Goal: Task Accomplishment & Management: Use online tool/utility

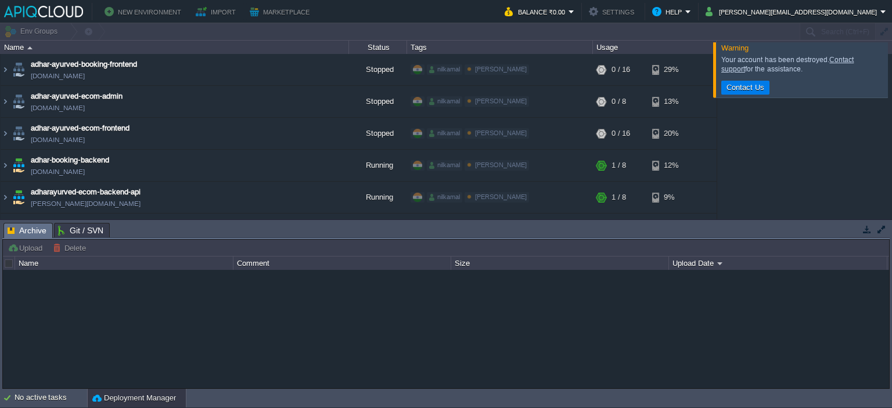
type input "Search (Ctrl+F)"
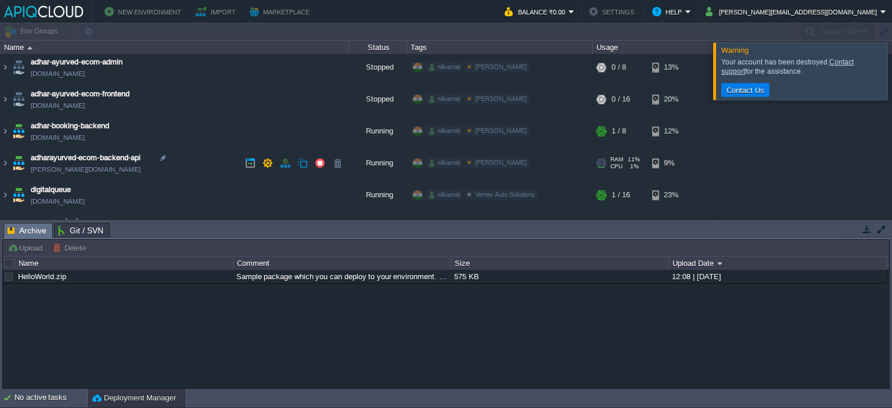
scroll to position [34, 0]
click at [191, 129] on td "adhar-booking-backend [DOMAIN_NAME]" at bounding box center [175, 132] width 348 height 32
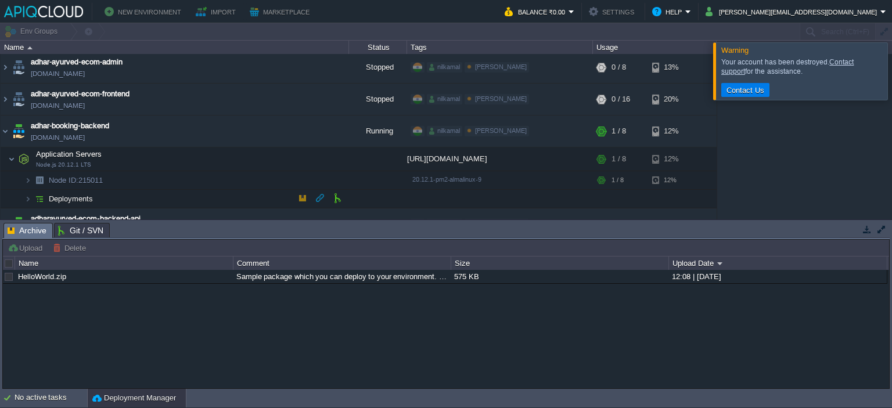
click at [93, 201] on span "Deployments" at bounding box center [71, 199] width 47 height 10
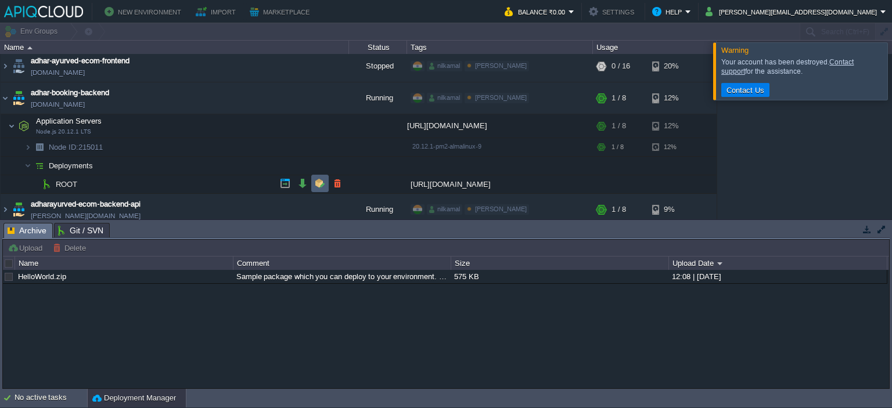
click at [315, 182] on button "button" at bounding box center [320, 183] width 10 height 10
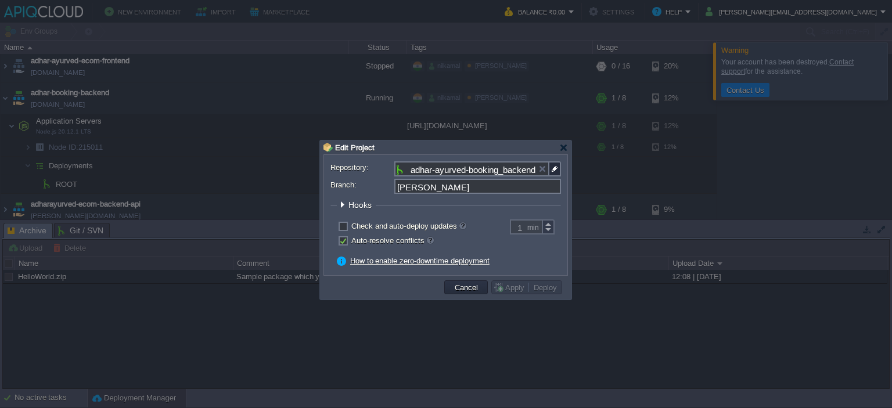
click at [361, 206] on span "Hooks" at bounding box center [361, 204] width 26 height 9
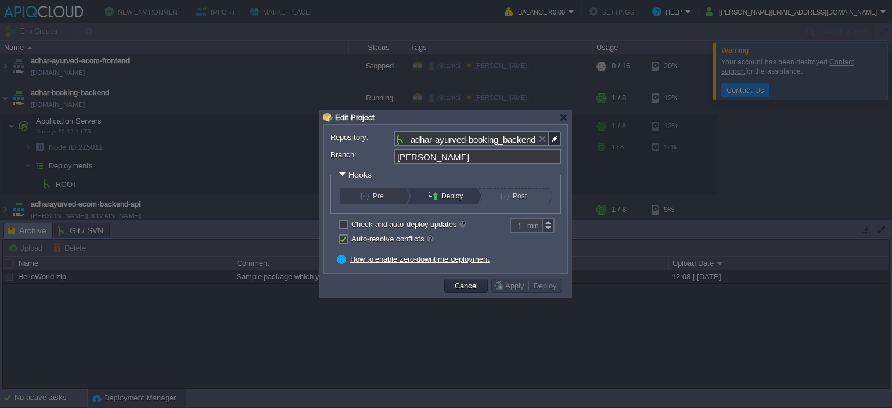
click at [373, 202] on button "Pre" at bounding box center [379, 196] width 39 height 16
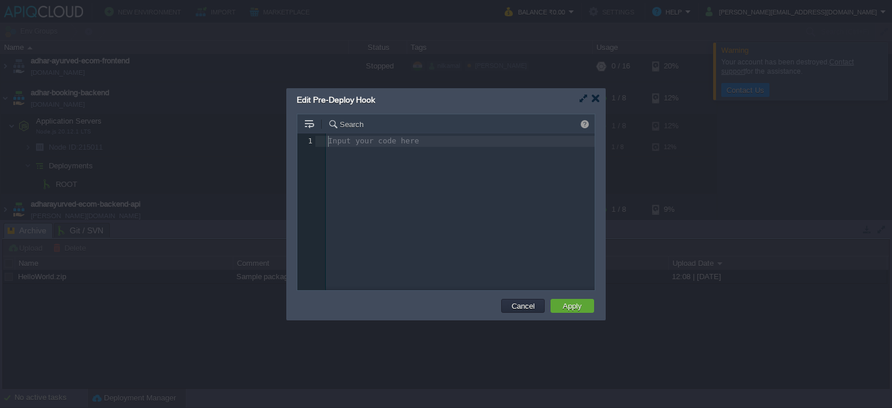
scroll to position [4, 0]
click at [594, 103] on div at bounding box center [595, 98] width 9 height 9
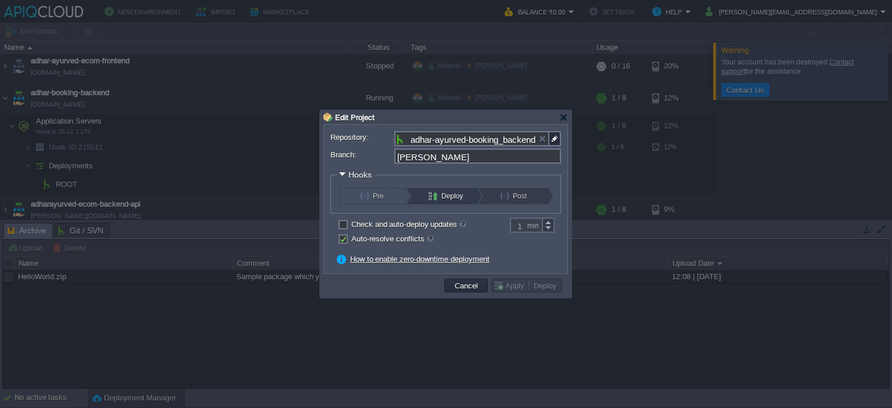
click at [495, 193] on div "Post" at bounding box center [515, 196] width 65 height 16
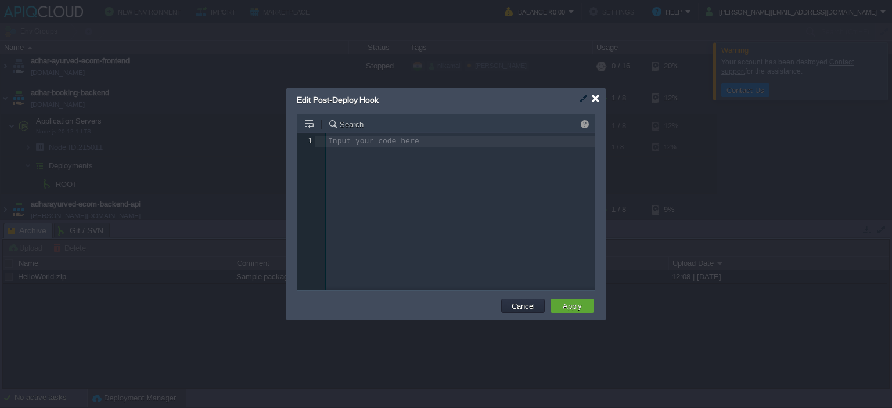
click at [597, 101] on div at bounding box center [595, 98] width 9 height 9
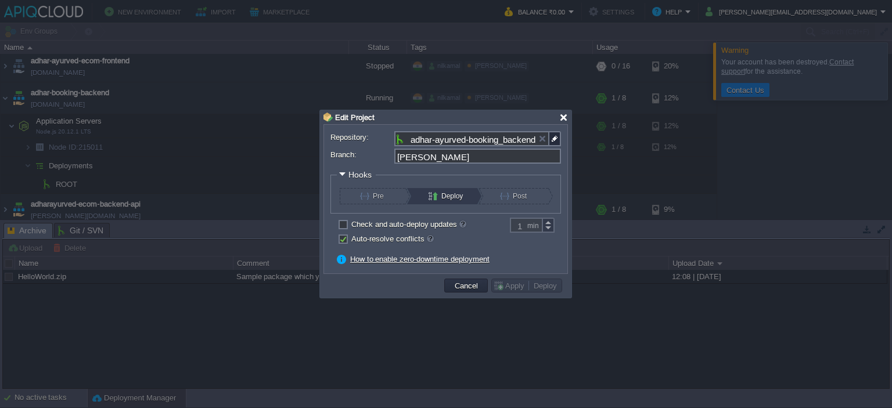
click at [566, 114] on div at bounding box center [563, 117] width 9 height 9
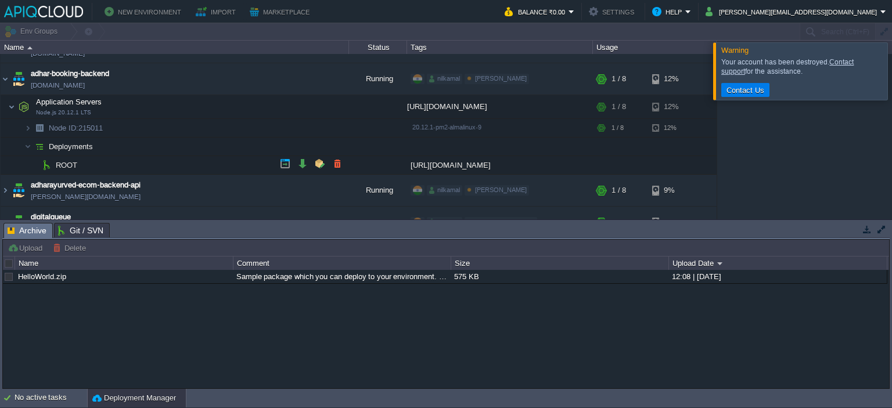
scroll to position [89, 0]
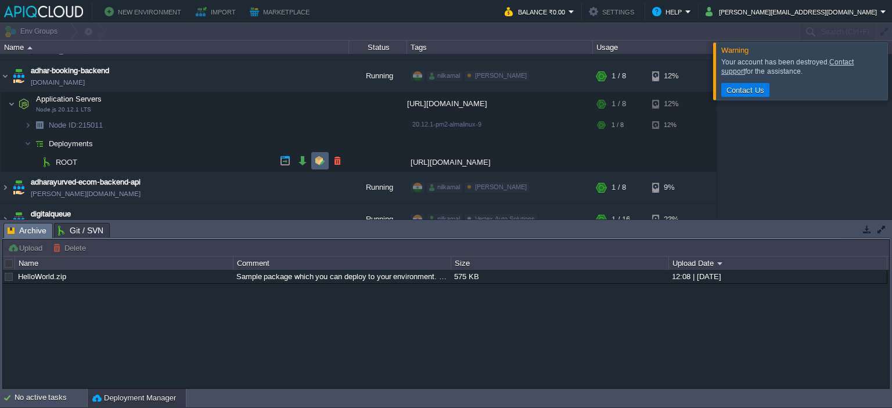
click at [314, 162] on td at bounding box center [319, 160] width 17 height 17
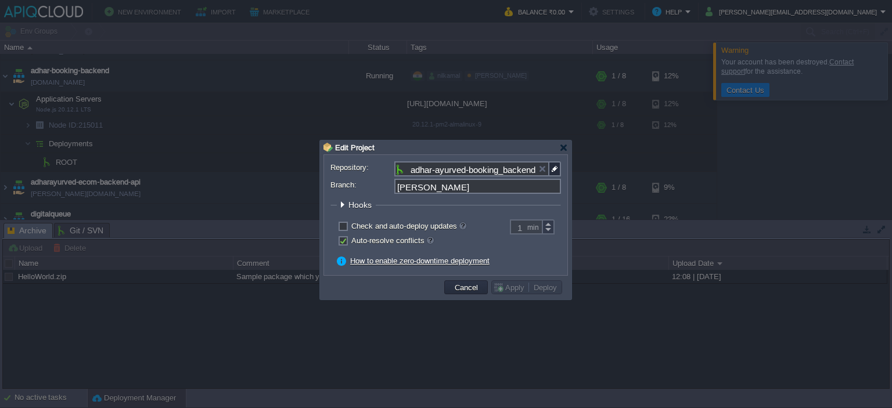
click at [361, 203] on span "Hooks" at bounding box center [361, 204] width 26 height 9
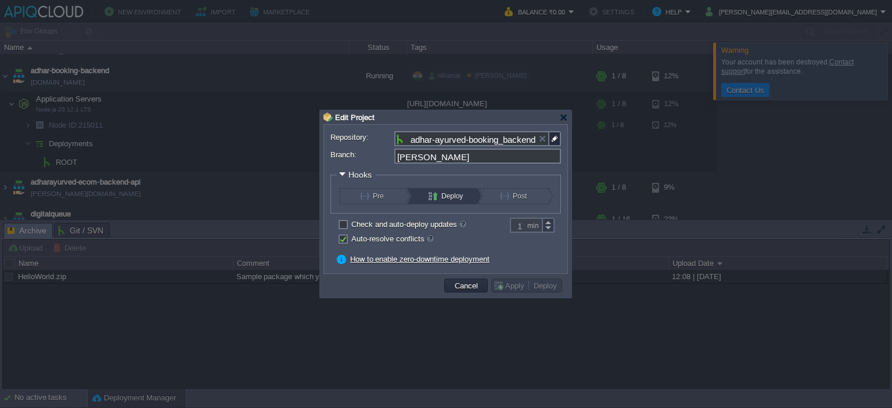
click at [425, 196] on div "Deploy" at bounding box center [444, 196] width 65 height 16
click at [491, 196] on div "Post" at bounding box center [515, 196] width 65 height 16
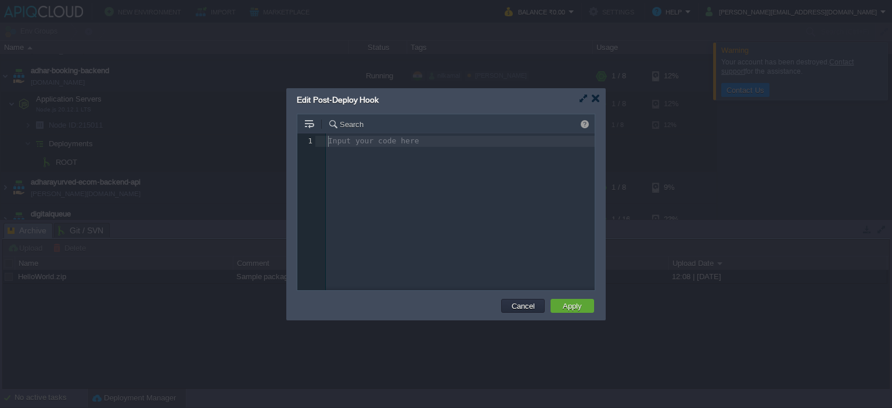
scroll to position [4, 0]
click at [512, 309] on button "Cancel" at bounding box center [523, 306] width 30 height 10
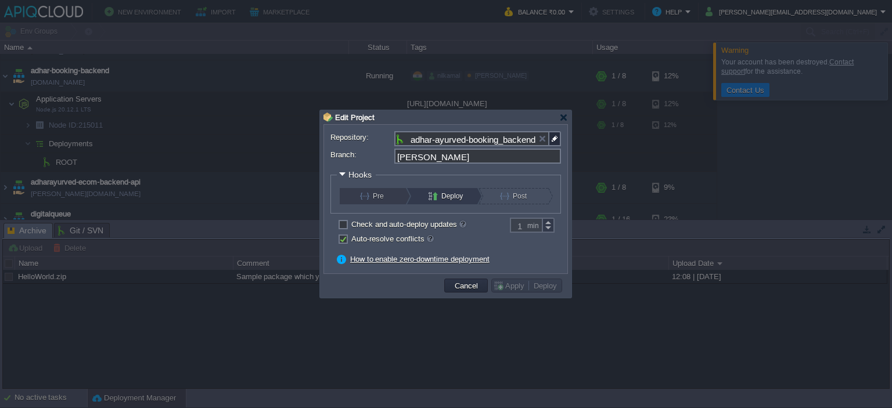
click at [370, 193] on button "Pre" at bounding box center [379, 196] width 39 height 16
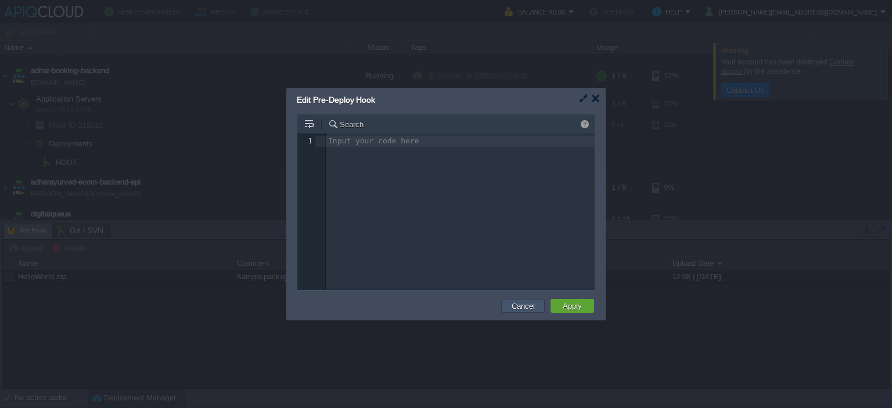
click at [529, 306] on button "Cancel" at bounding box center [523, 306] width 30 height 10
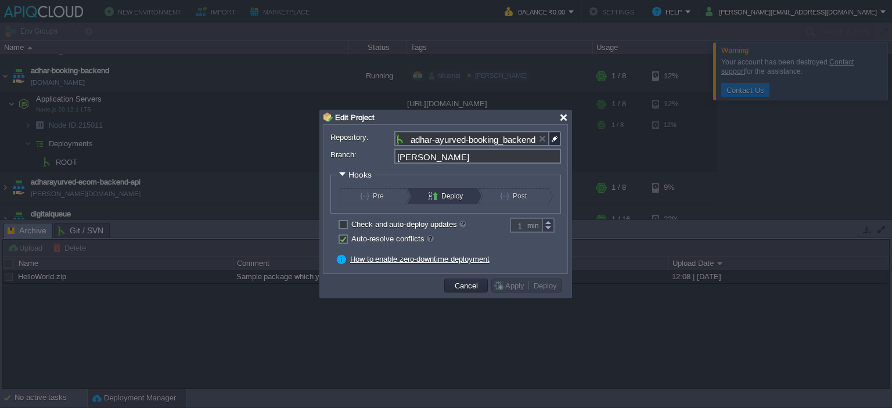
click at [563, 119] on div at bounding box center [563, 117] width 9 height 9
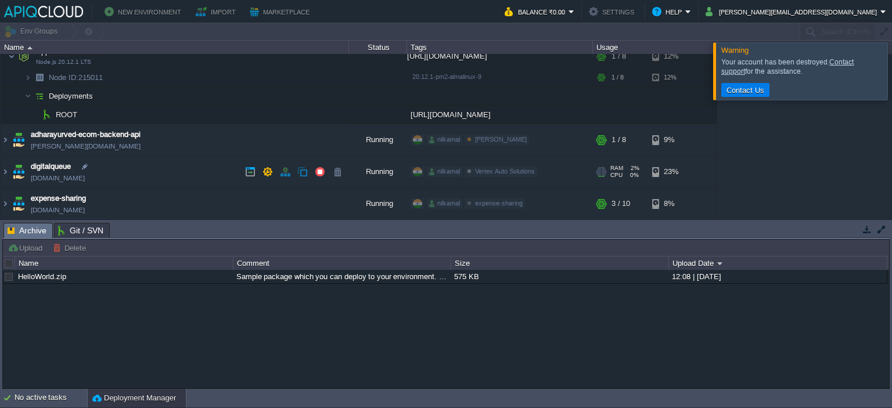
scroll to position [151, 0]
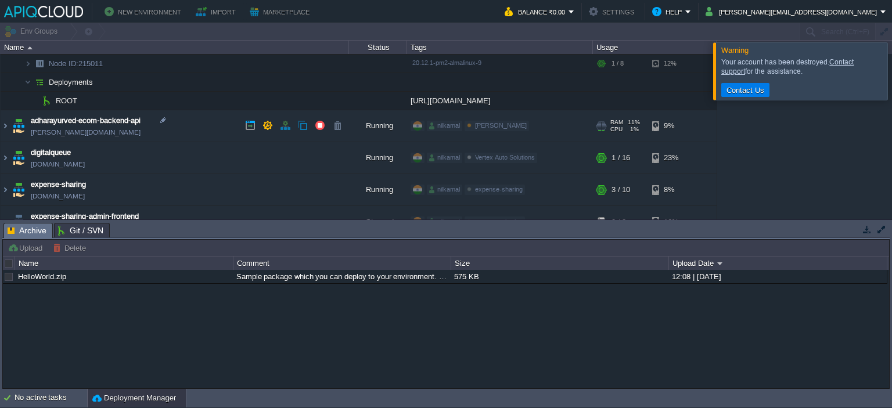
click at [186, 125] on td "adharayurved-ecom-backend-api [PERSON_NAME][DOMAIN_NAME]" at bounding box center [175, 126] width 348 height 32
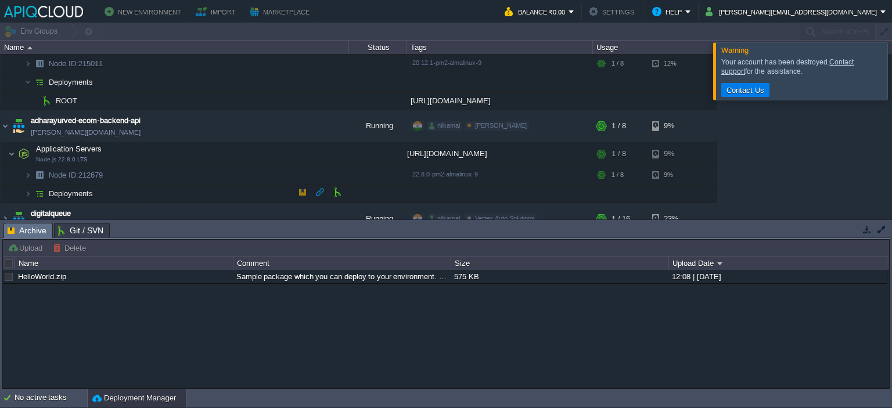
click at [97, 196] on td "Deployments" at bounding box center [175, 194] width 348 height 19
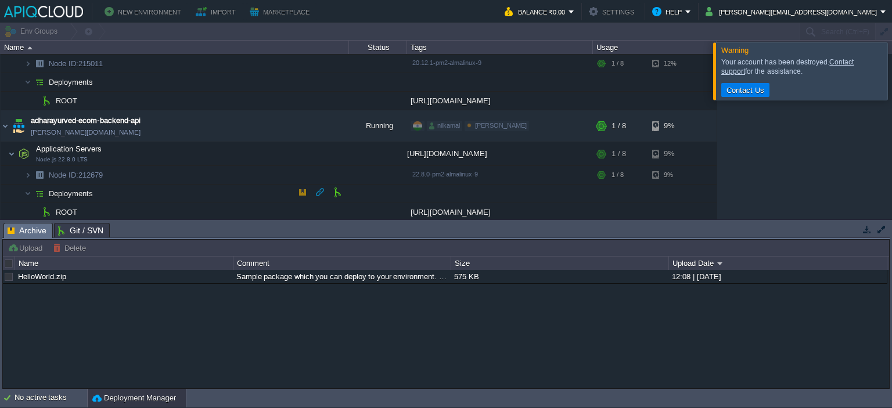
scroll to position [184, 0]
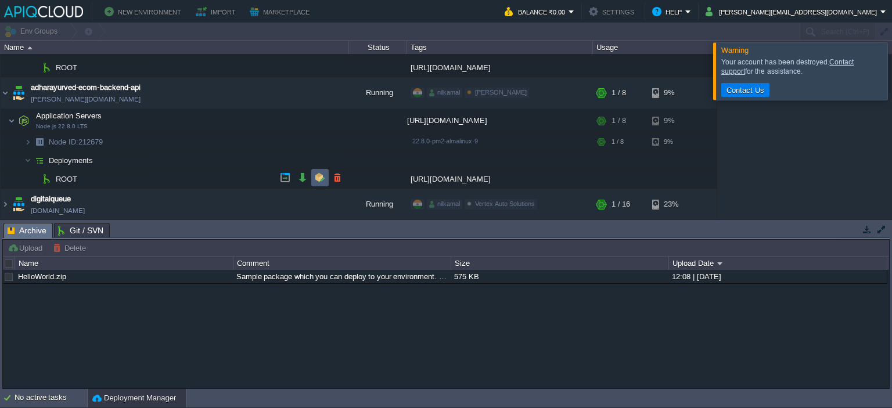
click at [314, 177] on td at bounding box center [319, 177] width 17 height 17
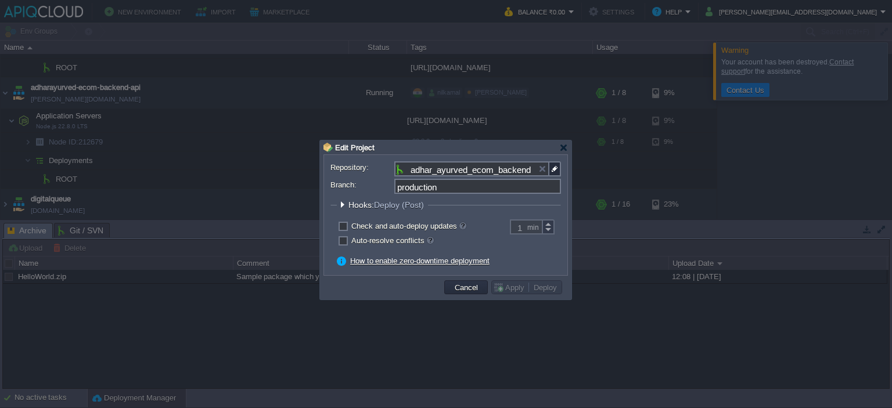
click at [368, 207] on span "Hooks: Deploy (Post)" at bounding box center [387, 204] width 78 height 9
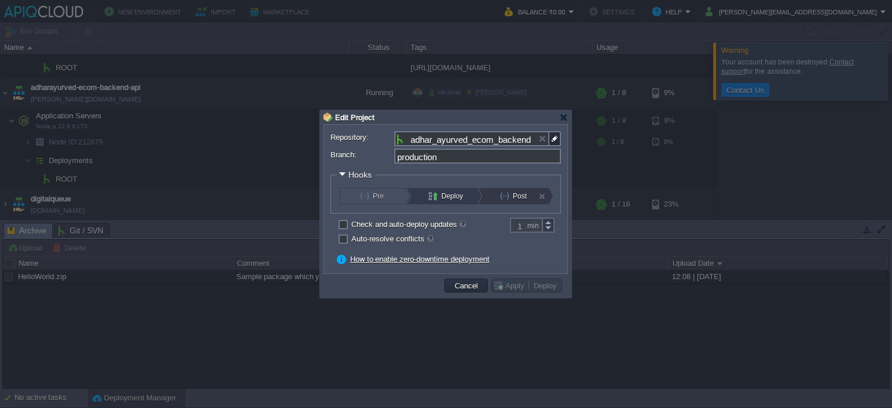
click at [509, 198] on button "Post" at bounding box center [519, 196] width 39 height 16
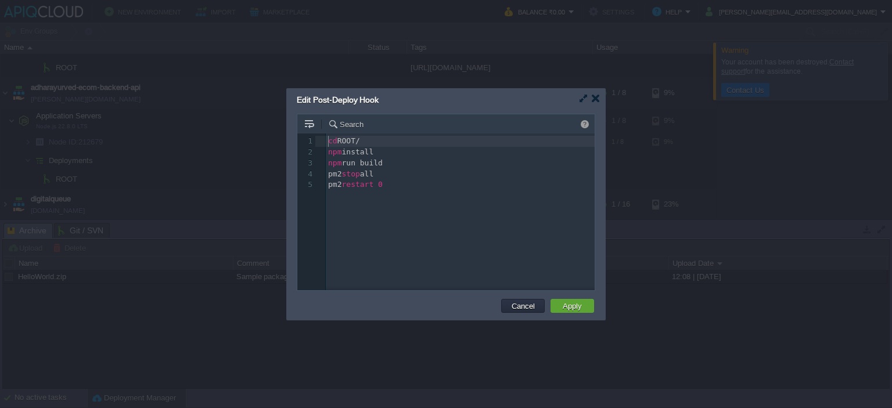
scroll to position [4, 0]
click at [594, 101] on div at bounding box center [595, 98] width 9 height 9
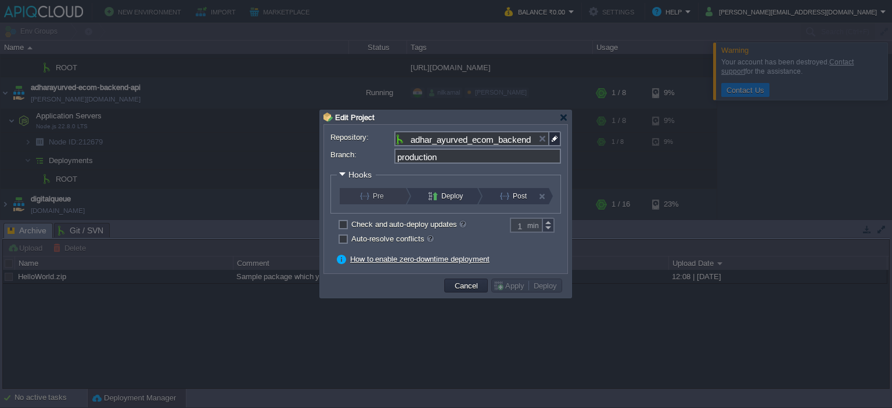
click at [370, 200] on button "Pre" at bounding box center [379, 196] width 39 height 16
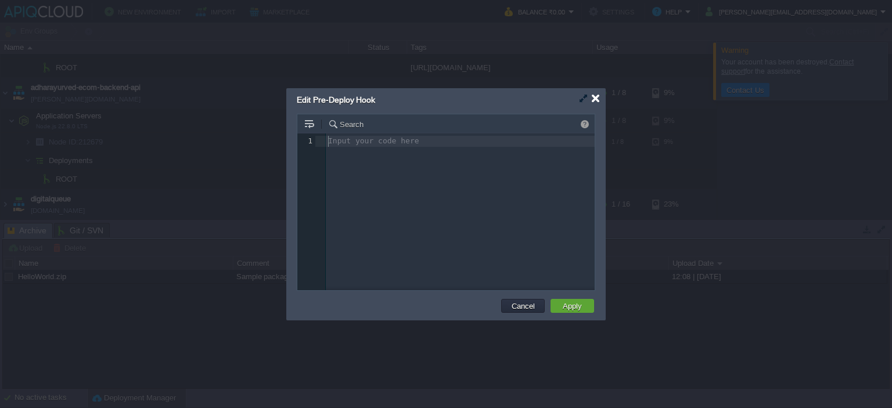
click at [595, 101] on div at bounding box center [595, 98] width 9 height 9
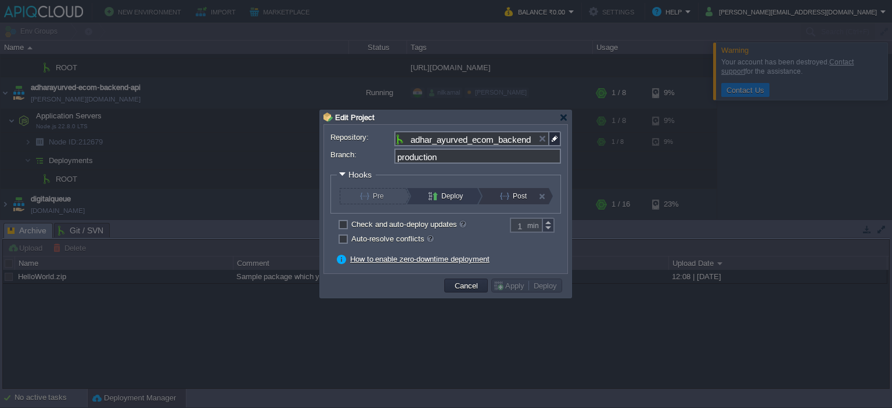
click at [512, 195] on button "Post" at bounding box center [519, 196] width 39 height 16
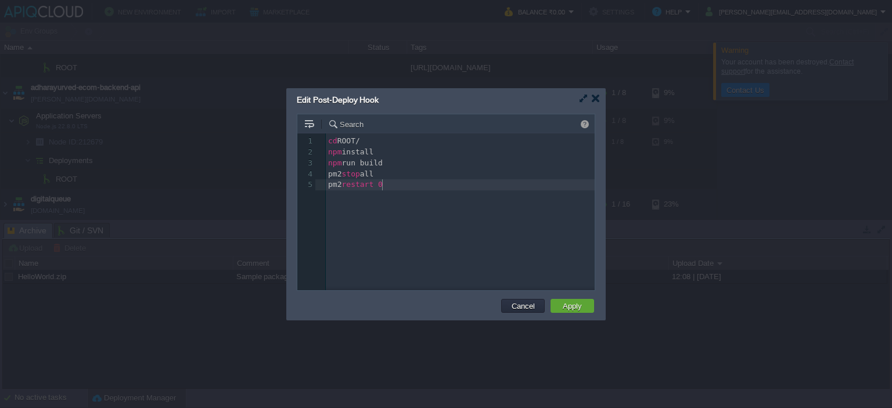
click at [446, 196] on div "5 1 cd ROOT/ 2 npm install 3 npm run build 4 pm2 stop all 5 pm2 restart 0" at bounding box center [454, 221] width 315 height 174
type textarea "cd ROOT/ npm install npm run build pm2 stop all pm2 restart 0"
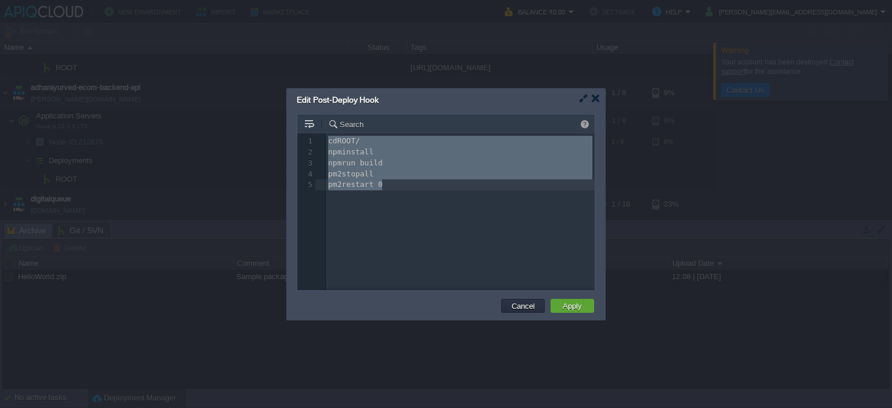
scroll to position [30, 53]
click at [596, 102] on div at bounding box center [595, 98] width 9 height 9
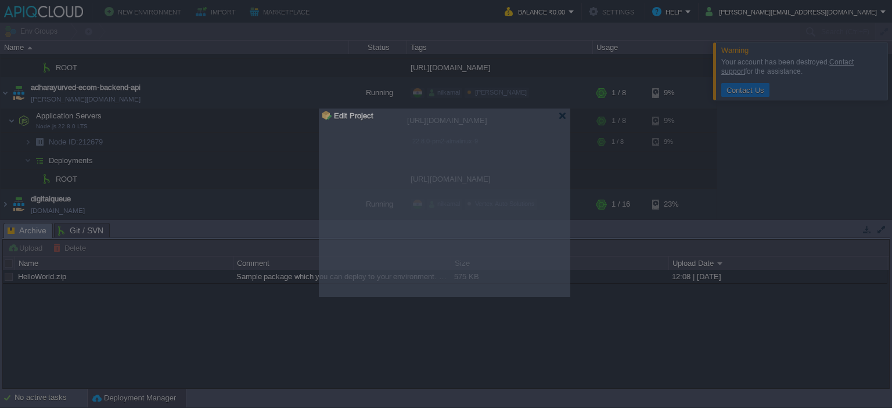
click at [563, 120] on body "New Environment Import Marketplace Bonus ₹0.00 Upgrade Account Balance ₹0.00 Se…" at bounding box center [446, 204] width 892 height 408
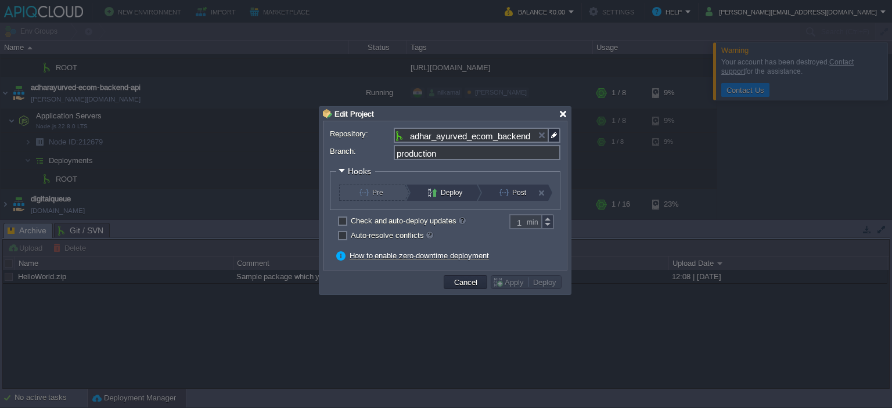
click at [563, 114] on div at bounding box center [563, 114] width 9 height 9
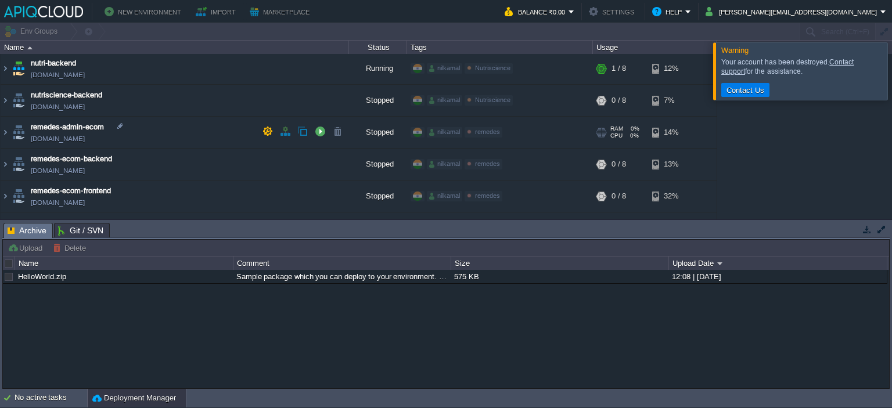
scroll to position [605, 0]
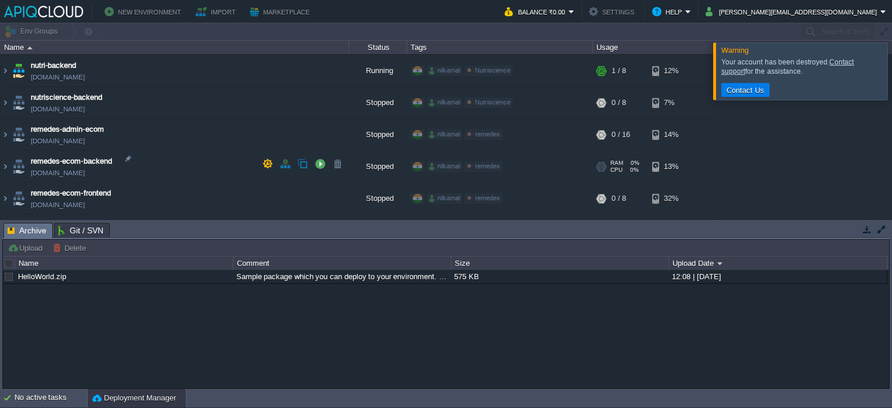
click at [170, 160] on td "remedes-ecom-backend [DOMAIN_NAME]" at bounding box center [175, 167] width 348 height 32
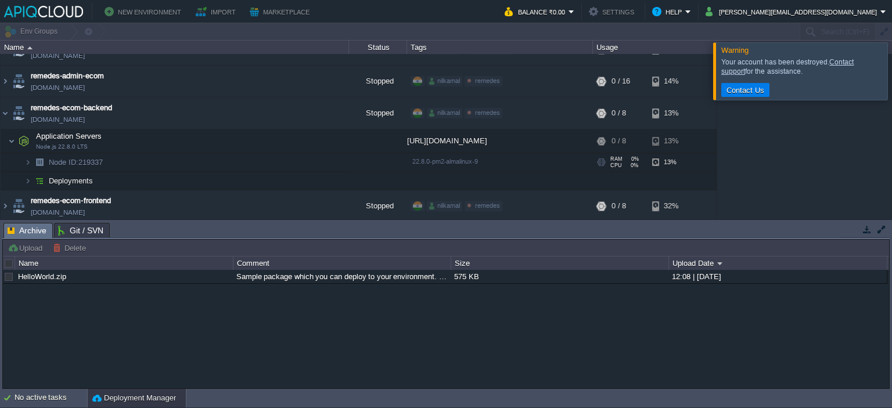
scroll to position [658, 0]
click at [81, 177] on span "Deployments" at bounding box center [71, 182] width 47 height 10
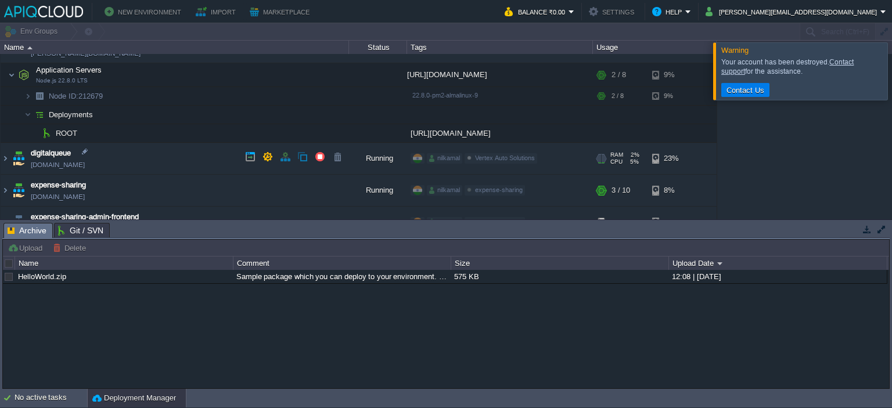
scroll to position [230, 0]
click at [867, 231] on button "button" at bounding box center [867, 229] width 10 height 10
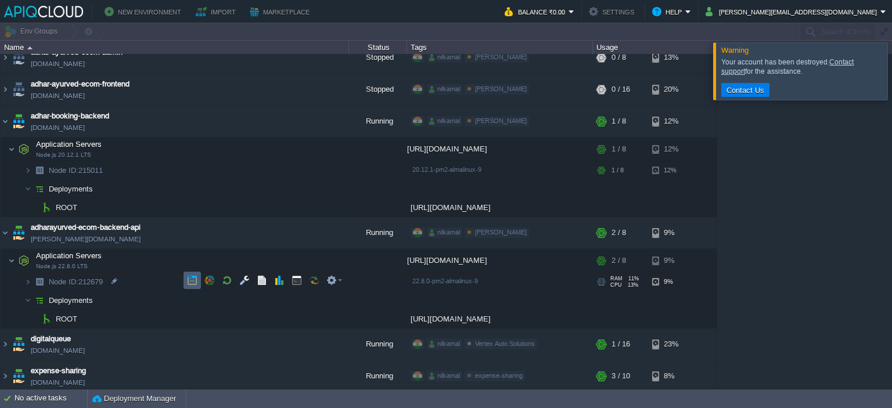
scroll to position [46, 0]
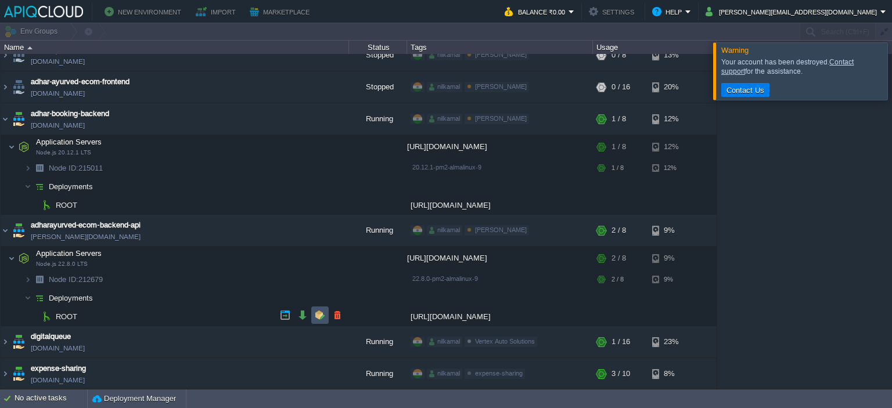
click at [322, 318] on button "button" at bounding box center [320, 315] width 10 height 10
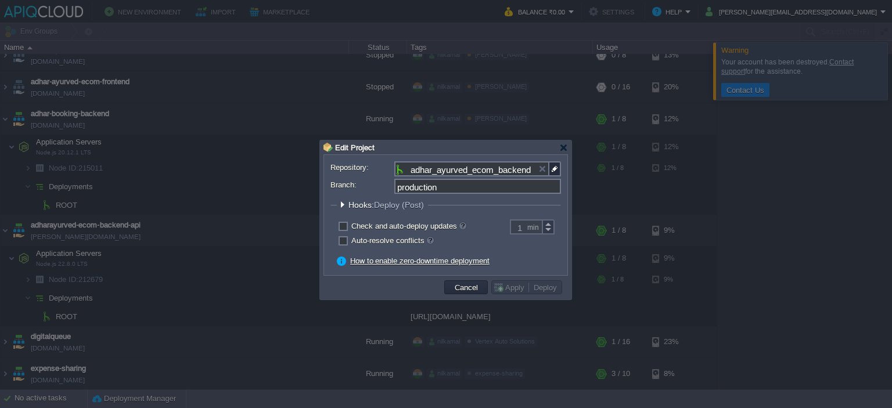
click at [340, 206] on div at bounding box center [342, 204] width 9 height 9
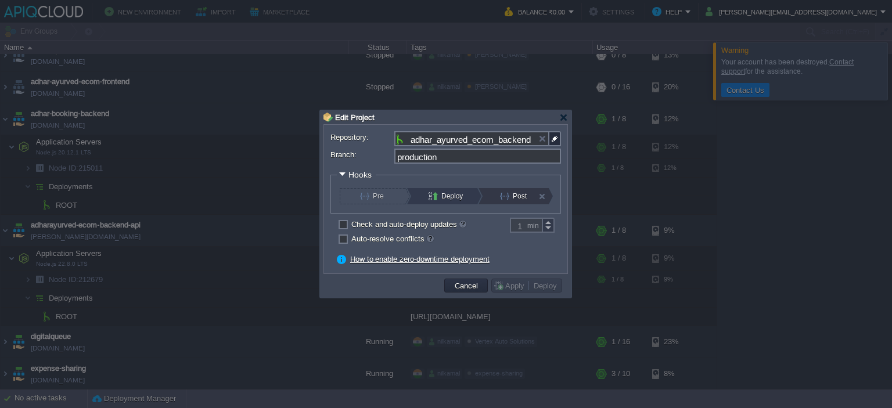
click at [502, 195] on button "Post" at bounding box center [519, 196] width 39 height 16
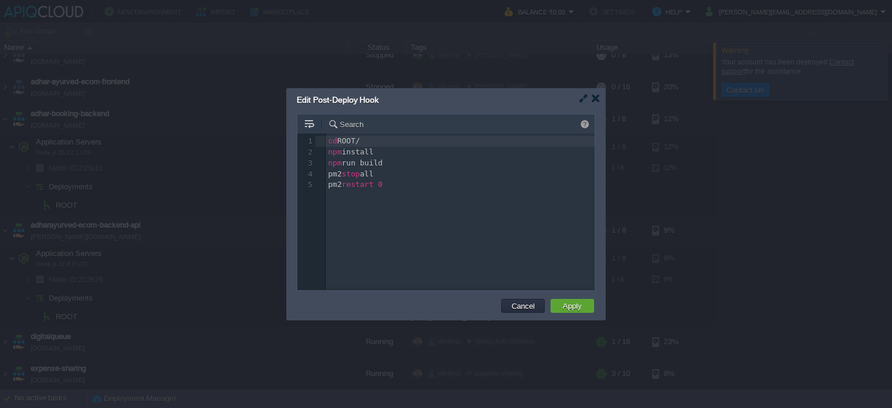
scroll to position [4, 0]
click at [426, 201] on div "5 1 cd ROOT/ 2 npm install 3 npm run build 4 pm2 stop all 5 pm2 restart 0" at bounding box center [454, 221] width 315 height 174
type textarea "cd ROOT/ npm install npm run build pm2 stop all pm2 restart 0"
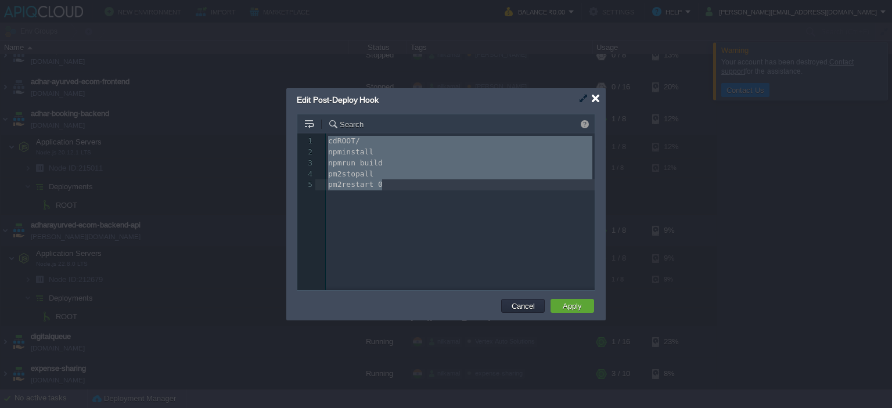
click at [597, 97] on div at bounding box center [595, 98] width 9 height 9
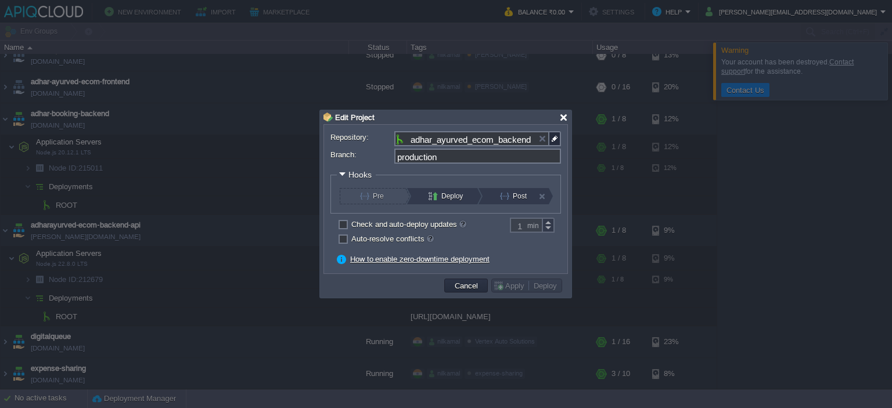
click at [565, 118] on div at bounding box center [563, 117] width 9 height 9
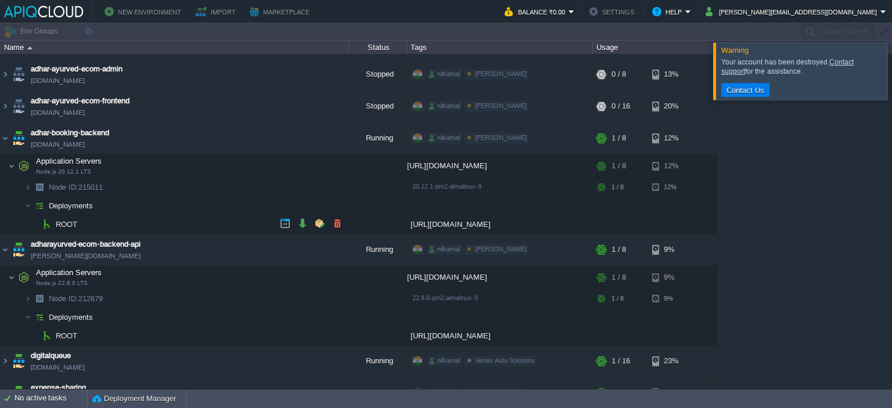
scroll to position [138, 0]
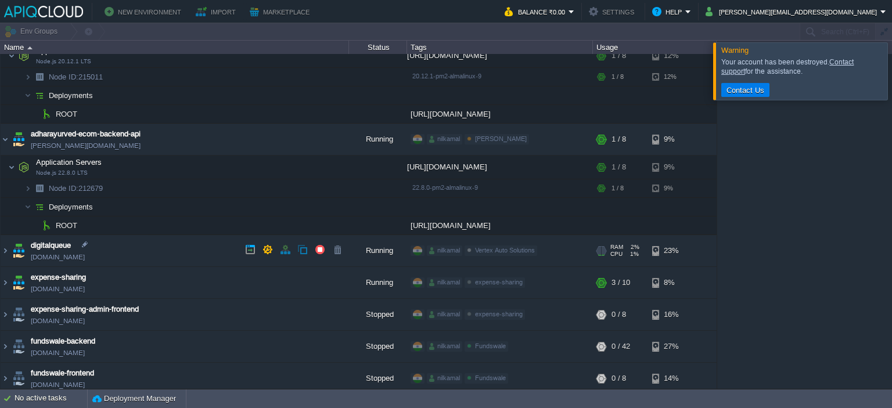
click at [148, 251] on td "digitalqueue [DOMAIN_NAME]" at bounding box center [175, 251] width 348 height 32
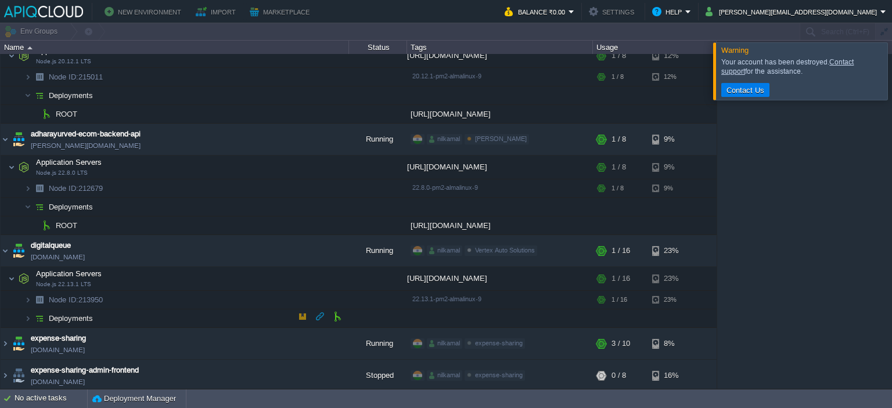
click at [79, 319] on span "Deployments" at bounding box center [71, 319] width 47 height 10
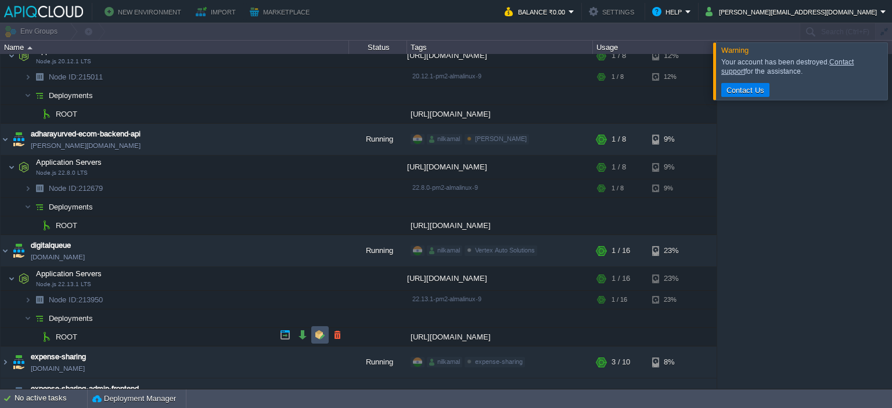
click at [317, 337] on button "button" at bounding box center [320, 335] width 10 height 10
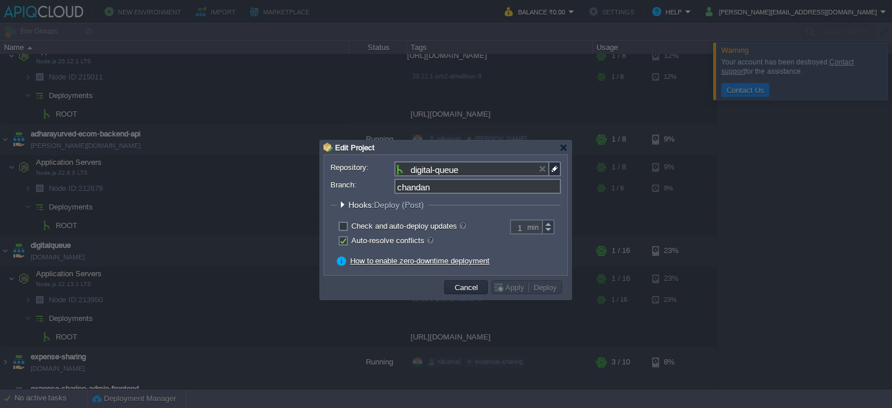
click at [356, 208] on span "Hooks: Deploy (Post)" at bounding box center [387, 204] width 78 height 9
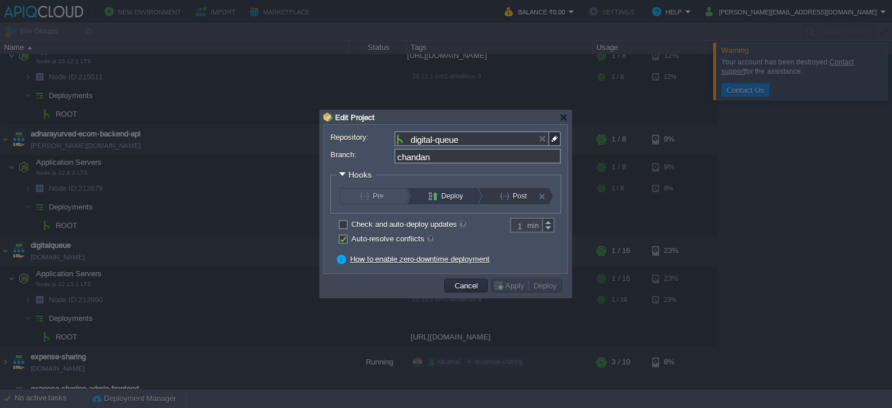
click at [511, 197] on button "Post" at bounding box center [519, 196] width 39 height 16
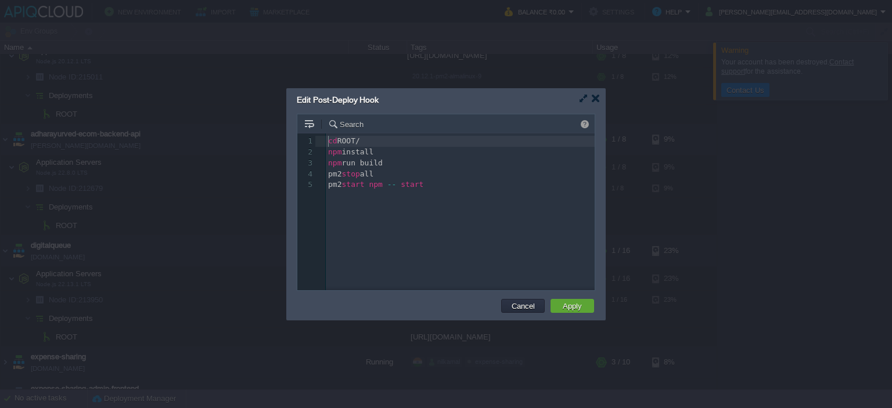
scroll to position [4, 0]
click at [596, 99] on div at bounding box center [595, 98] width 9 height 9
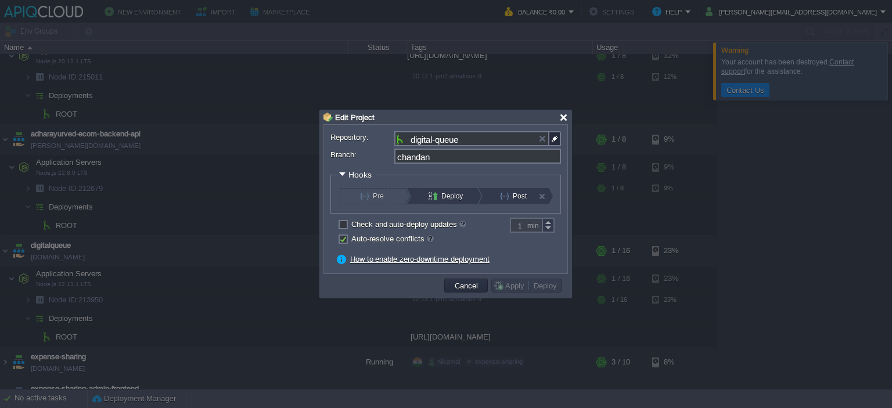
click at [563, 121] on div at bounding box center [563, 117] width 9 height 9
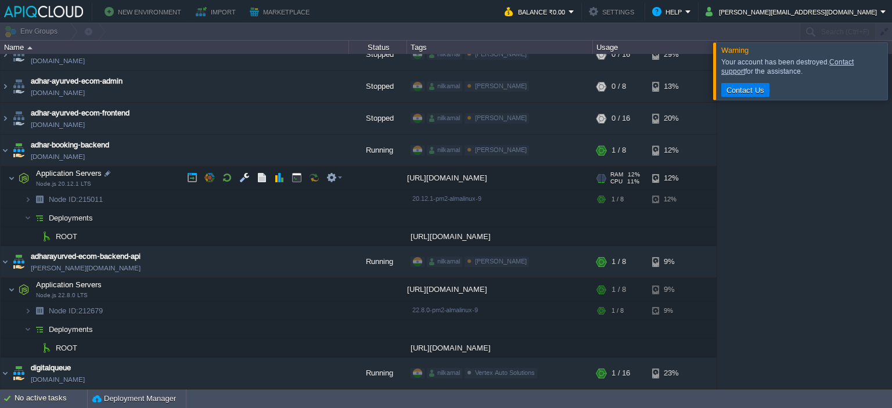
scroll to position [14, 0]
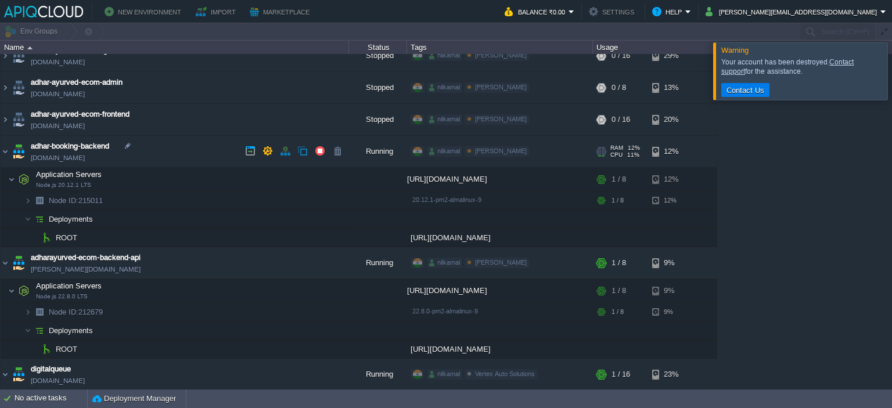
click at [162, 150] on td "adhar-booking-backend [DOMAIN_NAME]" at bounding box center [175, 152] width 348 height 32
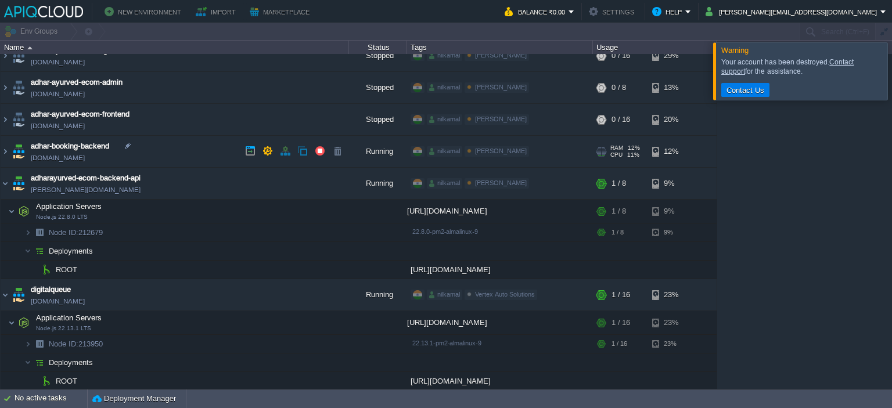
scroll to position [0, 0]
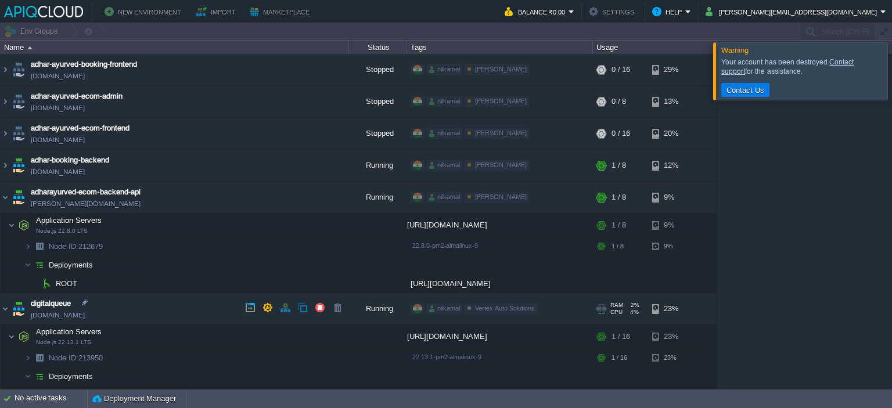
click at [141, 306] on td "digitalqueue [DOMAIN_NAME]" at bounding box center [175, 309] width 348 height 32
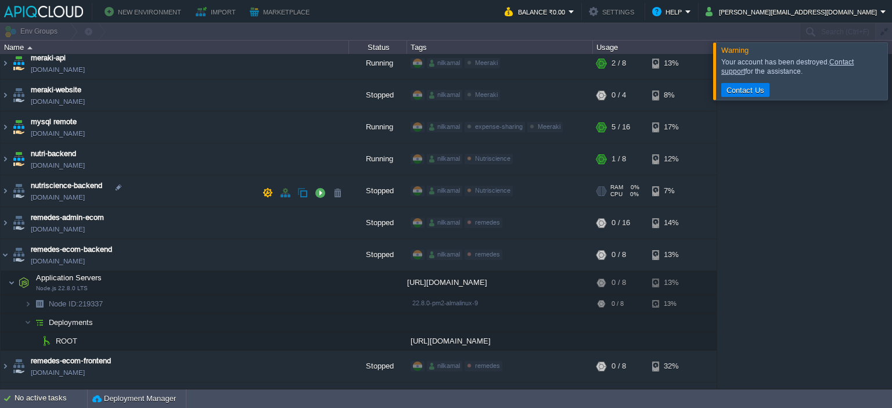
scroll to position [432, 0]
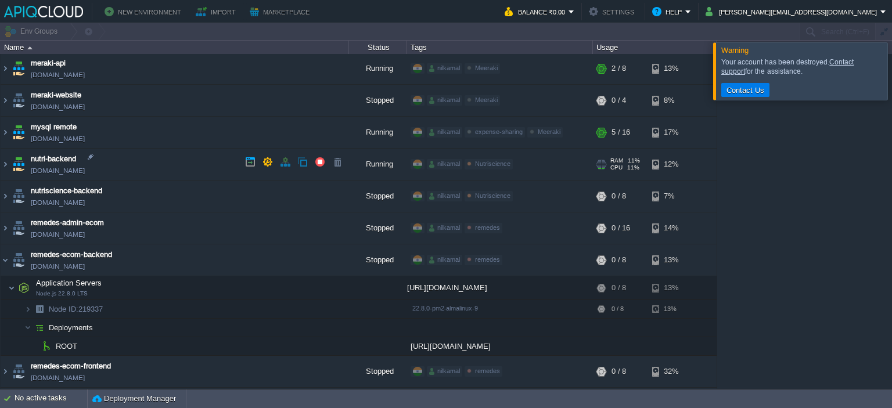
click at [201, 164] on td "nutri-backend [DOMAIN_NAME]" at bounding box center [175, 165] width 348 height 32
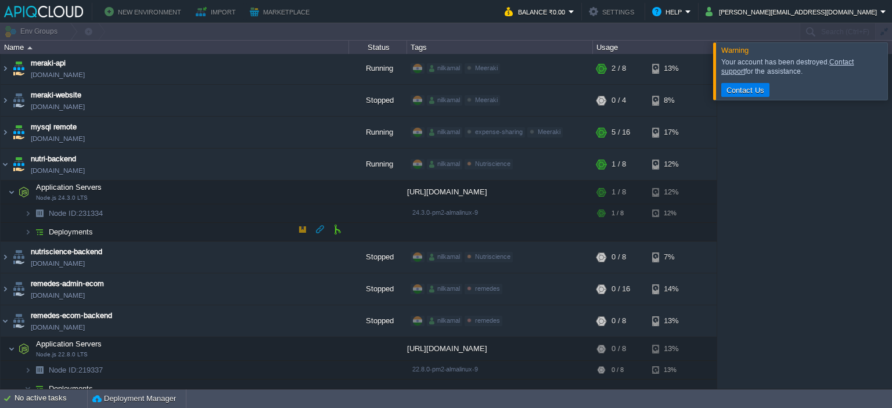
click at [88, 233] on span "Deployments" at bounding box center [71, 232] width 47 height 10
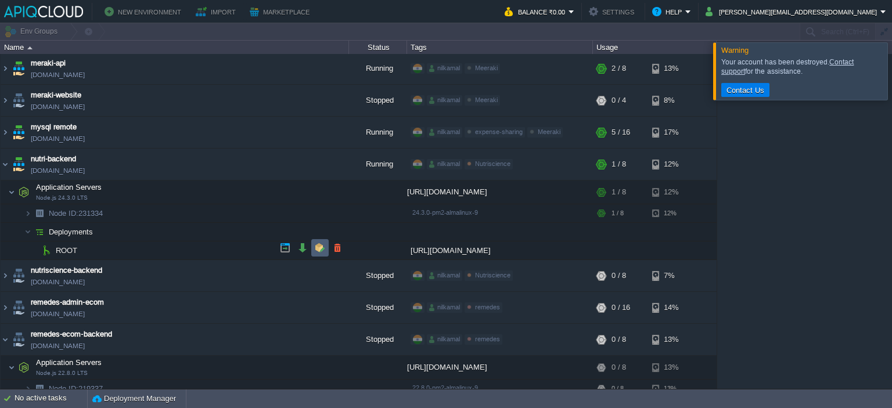
click at [314, 246] on td at bounding box center [319, 247] width 17 height 17
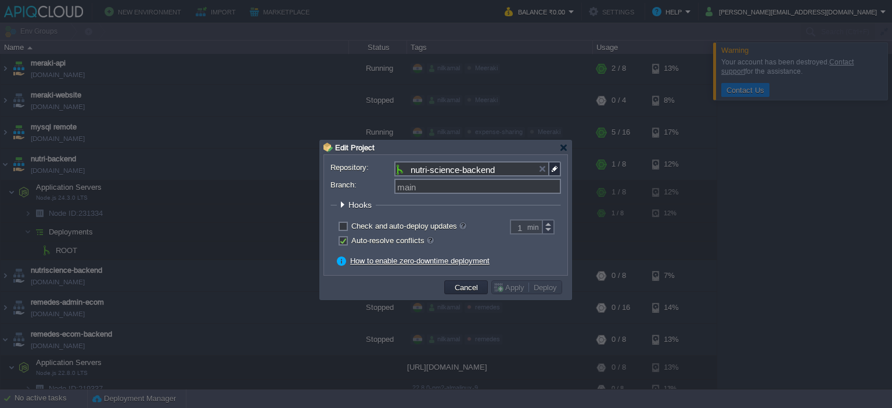
click at [360, 206] on span "Hooks" at bounding box center [361, 204] width 26 height 9
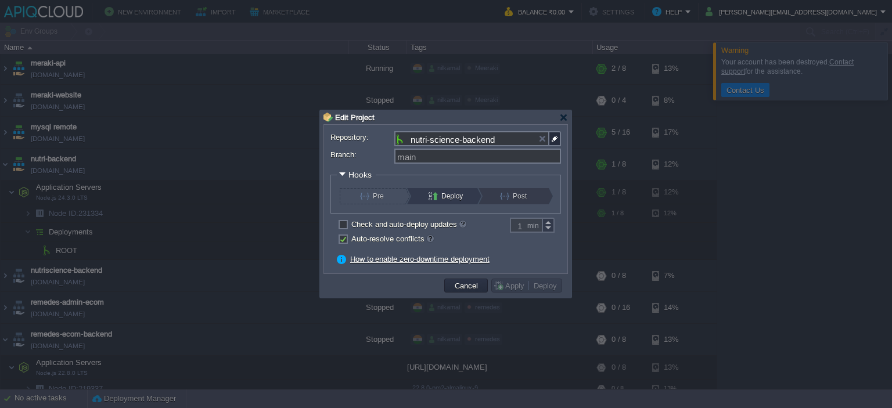
click at [493, 194] on div "Post" at bounding box center [515, 196] width 65 height 16
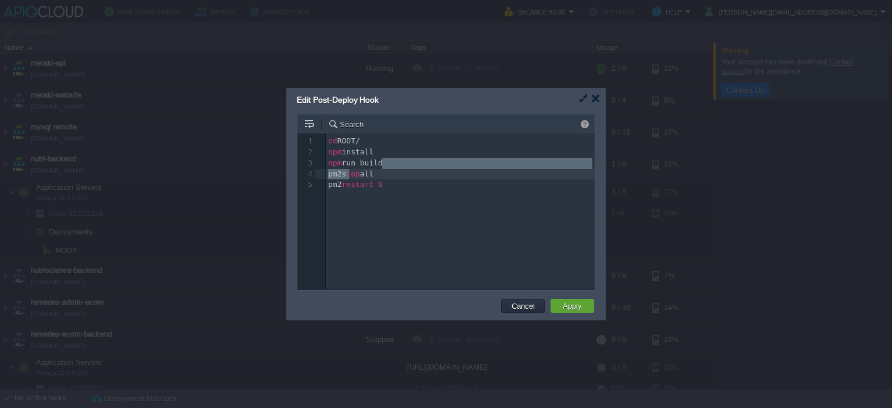
scroll to position [0, 0]
type textarea "p"
type textarea "npm run build"
drag, startPoint x: 389, startPoint y: 163, endPoint x: 326, endPoint y: 166, distance: 63.4
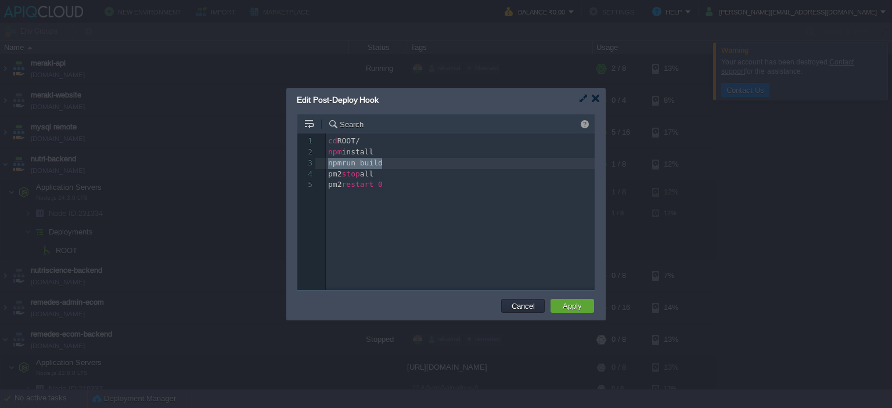
scroll to position [0, 0]
click at [490, 188] on pre "pm2 restart 0" at bounding box center [460, 184] width 269 height 11
type textarea "cd ROOT/ npm install npx prisma generate pm2 stop all pm2 restart 0"
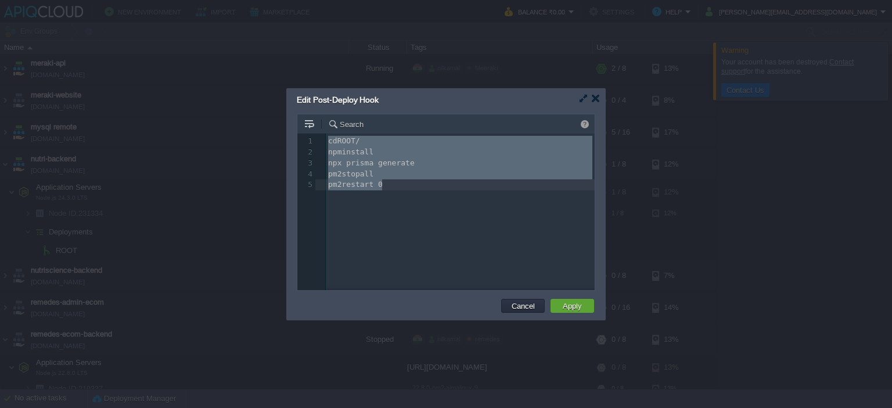
scroll to position [35, 53]
click at [528, 297] on div "Cancel Apply" at bounding box center [445, 307] width 319 height 26
click at [526, 304] on button "Cancel" at bounding box center [523, 306] width 30 height 10
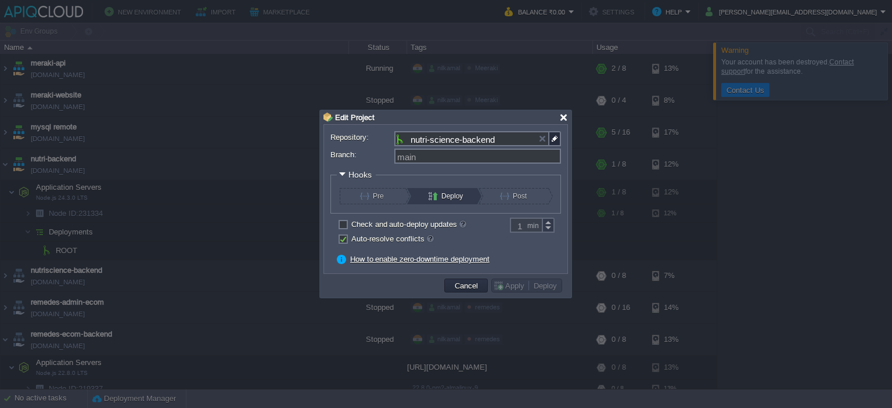
click at [560, 118] on div at bounding box center [563, 117] width 9 height 9
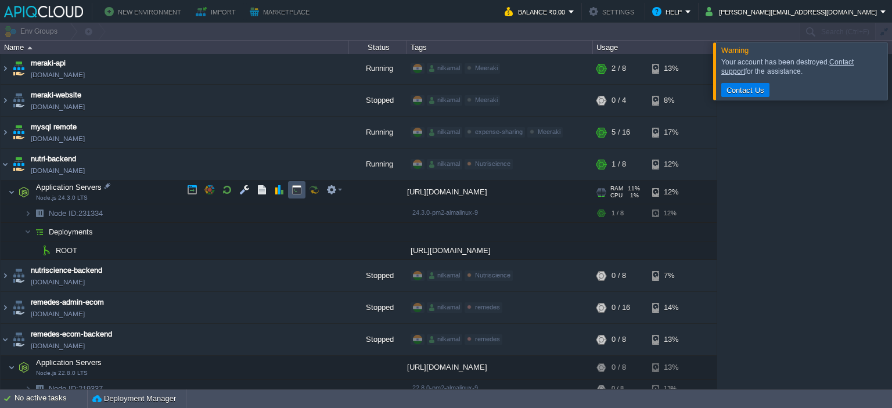
click at [300, 192] on button "button" at bounding box center [297, 190] width 10 height 10
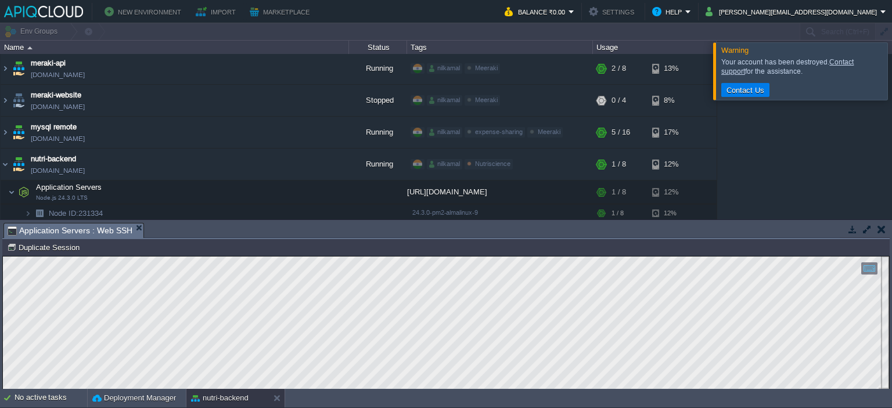
scroll to position [483, 0]
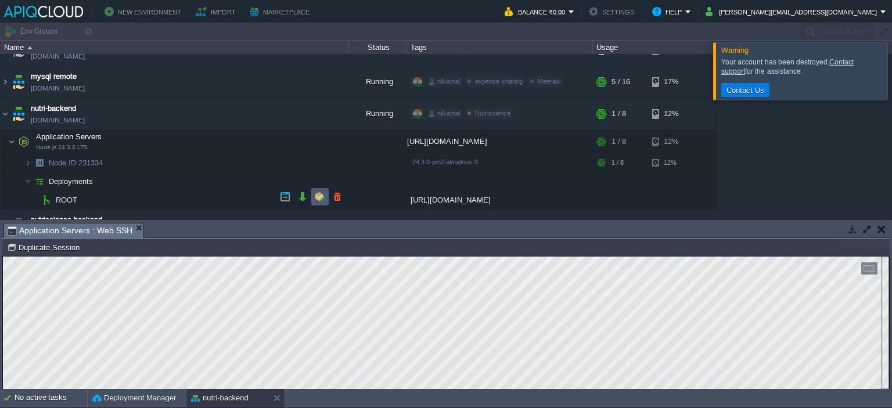
click at [315, 199] on td at bounding box center [319, 196] width 17 height 17
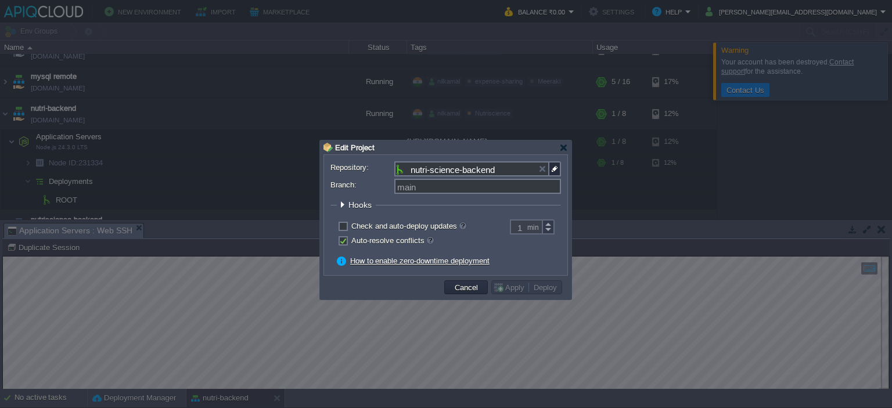
click at [360, 205] on span "Hooks" at bounding box center [361, 204] width 26 height 9
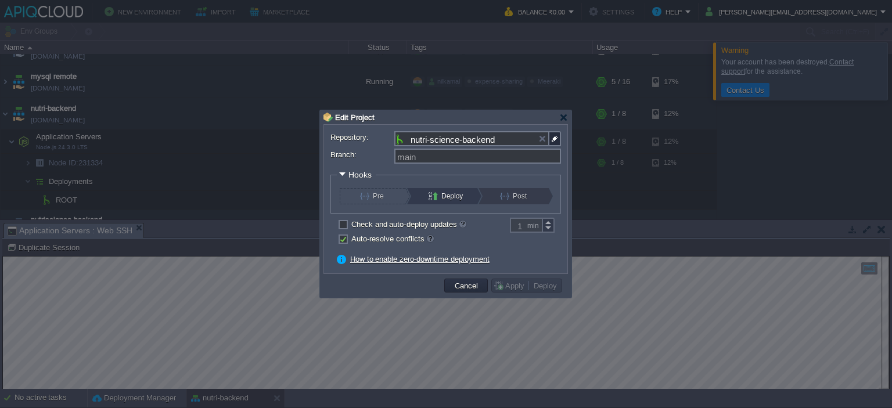
click at [499, 194] on div "Post" at bounding box center [515, 196] width 65 height 16
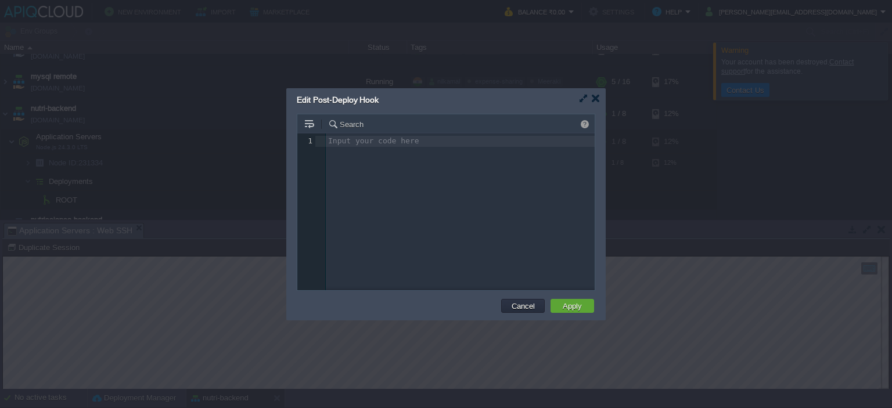
scroll to position [4, 0]
click at [418, 178] on div "Input your code here 1 1 ​" at bounding box center [454, 221] width 315 height 174
type textarea "all"
click at [561, 303] on button "Apply" at bounding box center [572, 306] width 26 height 10
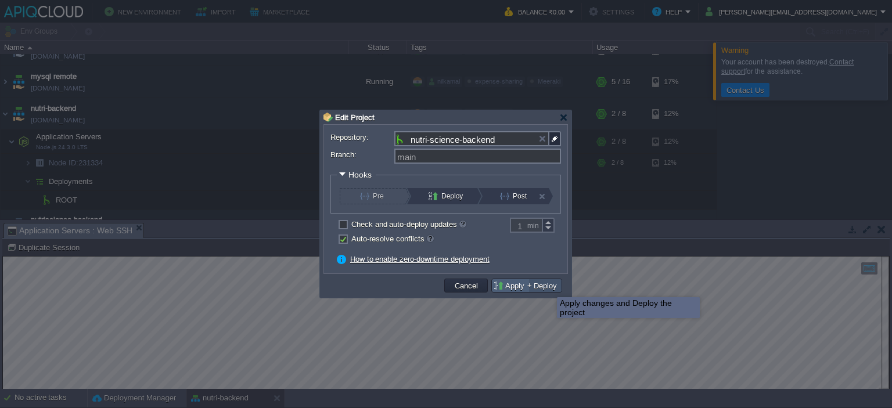
click at [548, 287] on button "Deploy" at bounding box center [545, 286] width 30 height 10
